Goal: Task Accomplishment & Management: Complete application form

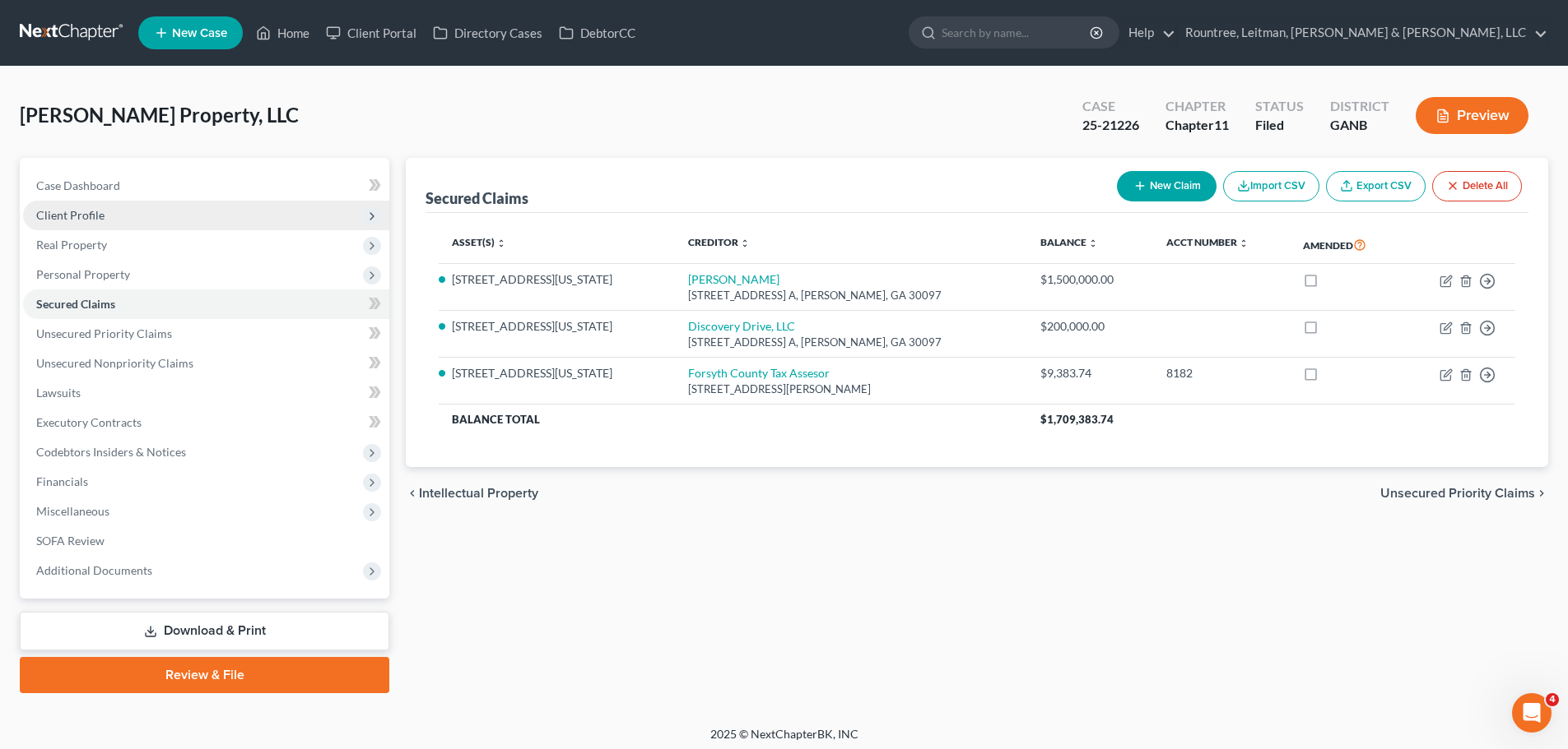
click at [109, 213] on span "Client Profile" at bounding box center [206, 215] width 366 height 30
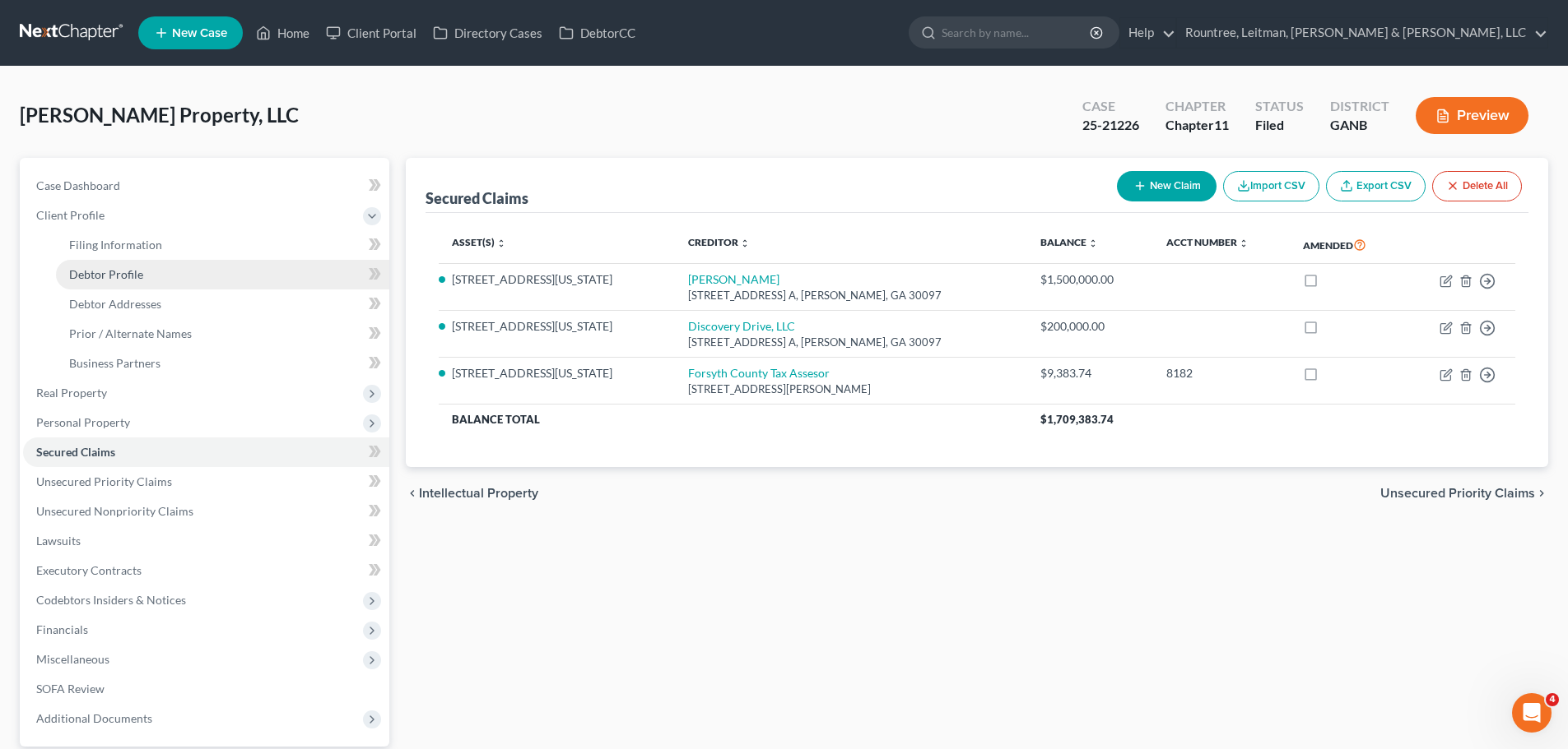
click at [128, 275] on span "Debtor Profile" at bounding box center [106, 274] width 74 height 14
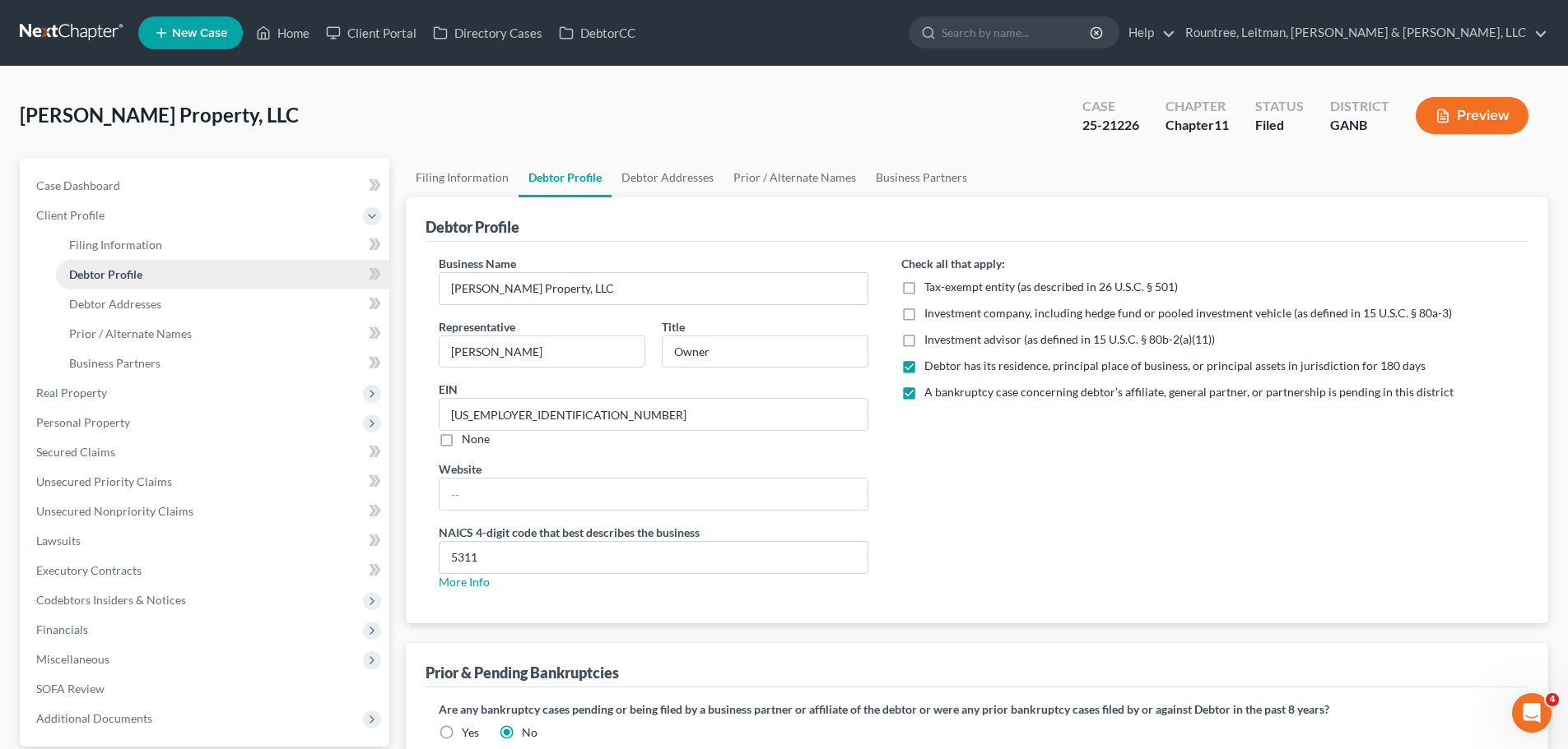
radio input "true"
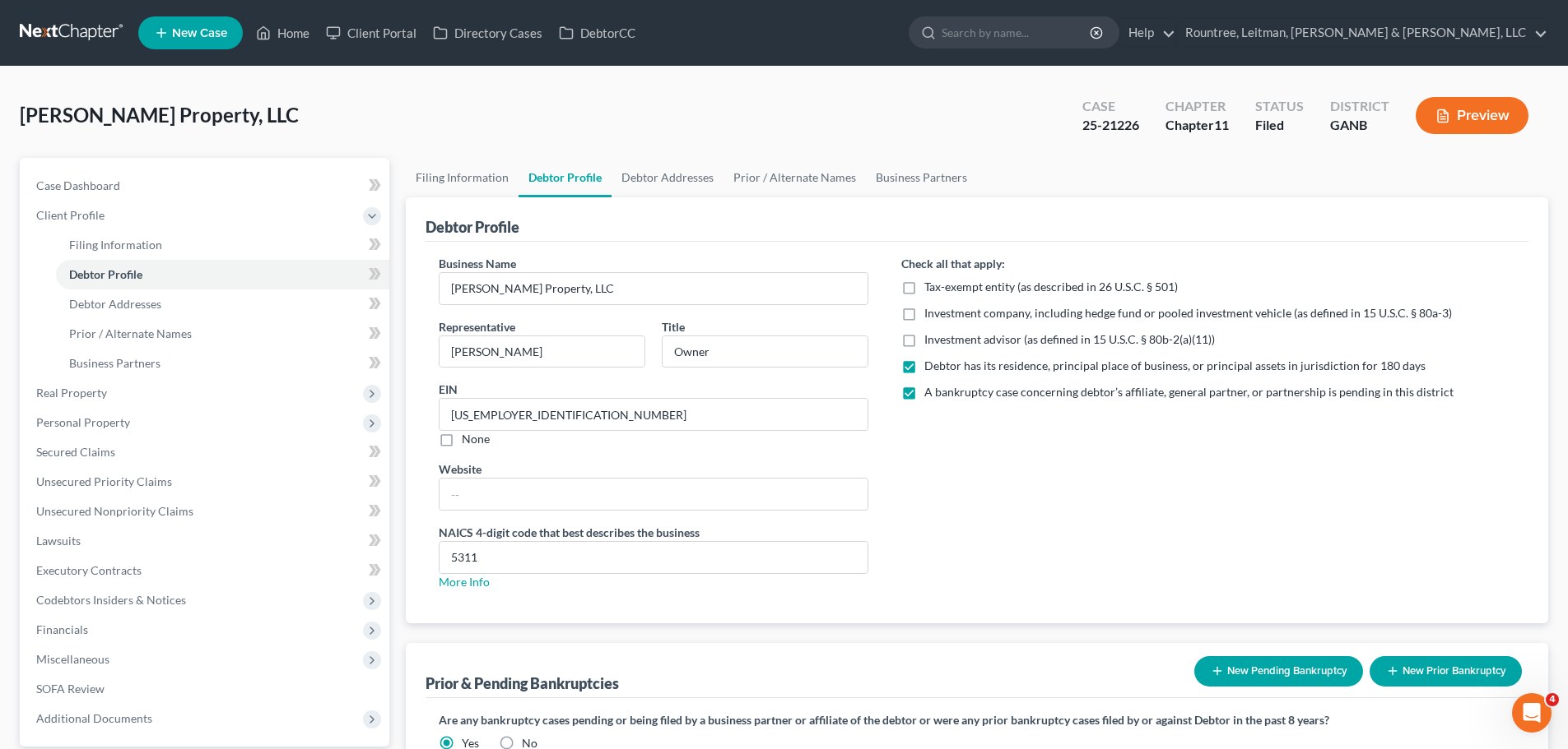
click at [154, 108] on span "[PERSON_NAME] Property, LLC" at bounding box center [159, 115] width 279 height 24
click at [273, 117] on div "[PERSON_NAME] Property, LLC Upgraded Case 25-21226 Chapter Chapter 11 Status Fi…" at bounding box center [783, 121] width 1528 height 72
click at [218, 117] on span "[PERSON_NAME] Property, LLC" at bounding box center [159, 115] width 279 height 24
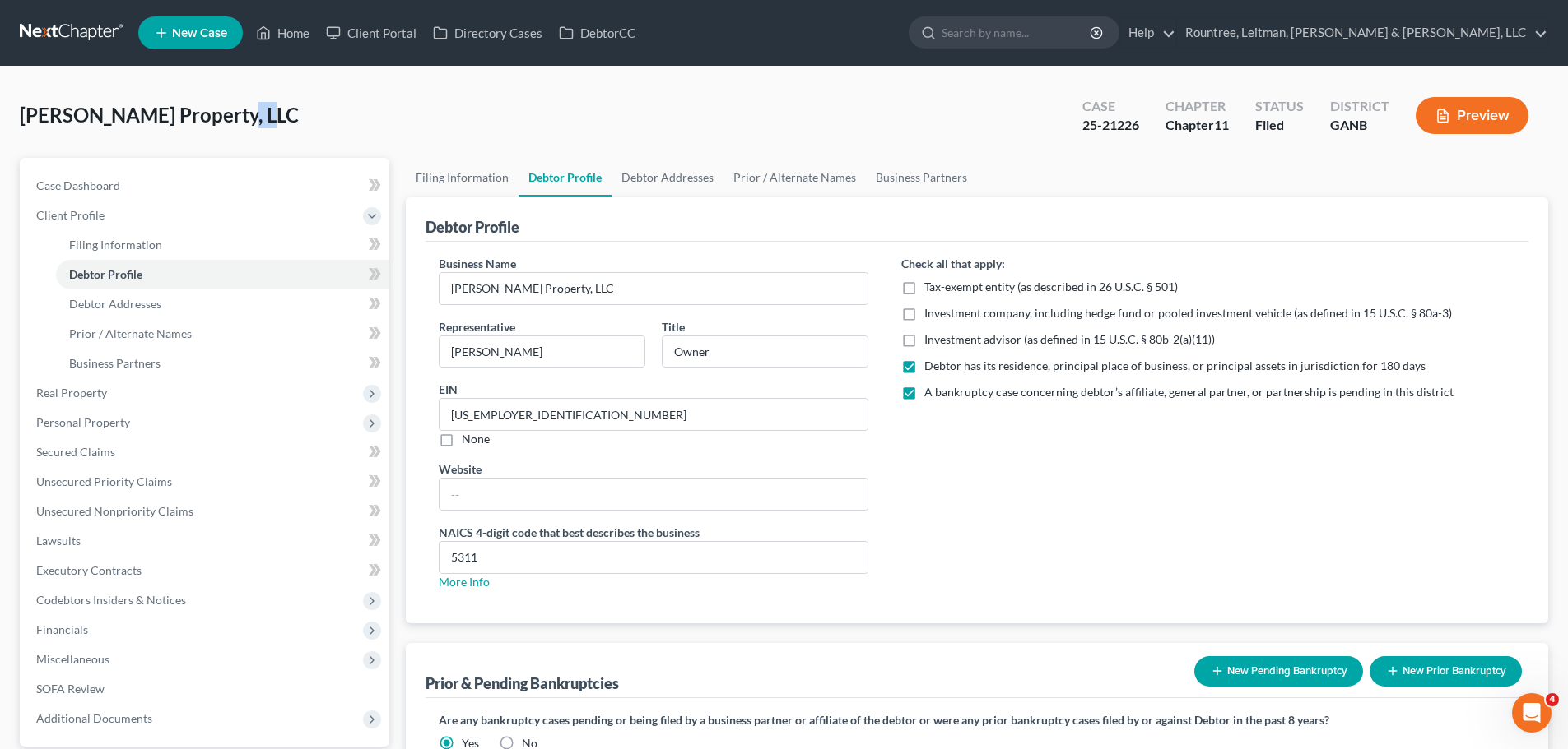
click at [218, 117] on span "[PERSON_NAME] Property, LLC" at bounding box center [159, 115] width 279 height 24
click at [325, 135] on div "[PERSON_NAME] Property, LLC Upgraded Case 25-21226 Chapter Chapter 11 Status Fi…" at bounding box center [783, 121] width 1528 height 72
click at [441, 116] on div "[PERSON_NAME] Property, LLC Upgraded Case 25-21226 Chapter Chapter 11 Status Fi…" at bounding box center [783, 121] width 1528 height 72
click at [1117, 532] on div "Check all that apply: Tax-exempt entity (as described in 26 U.S.C. § 501) Inves…" at bounding box center [1208, 429] width 647 height 349
